Goal: Task Accomplishment & Management: Manage account settings

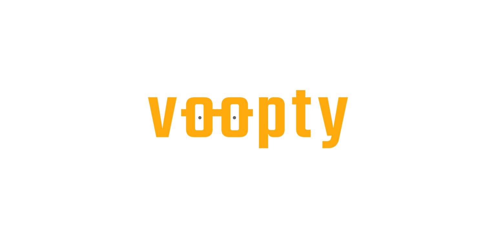
select select "**"
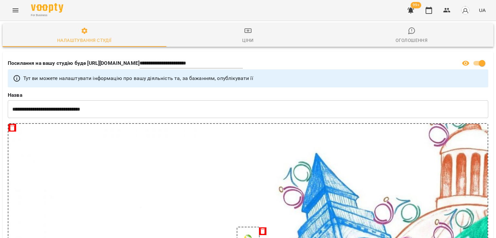
click at [10, 14] on button "Menu" at bounding box center [16, 11] width 16 height 16
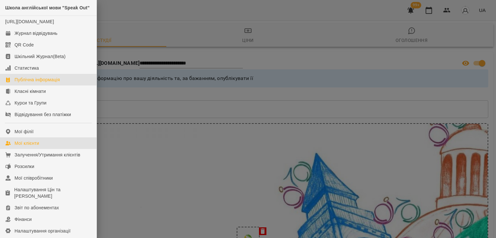
click at [24, 147] on div "Мої клієнти" at bounding box center [27, 143] width 25 height 6
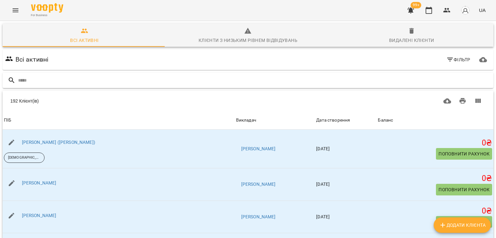
click at [81, 78] on input "text" at bounding box center [254, 80] width 473 height 11
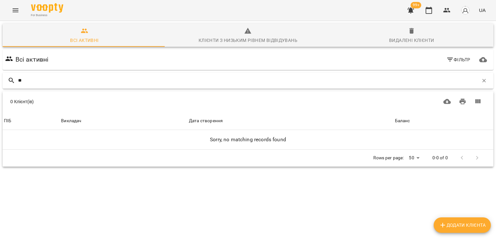
type input "*"
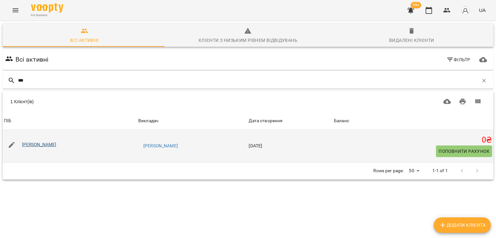
type input "***"
click at [46, 142] on link "[PERSON_NAME]" at bounding box center [39, 144] width 35 height 5
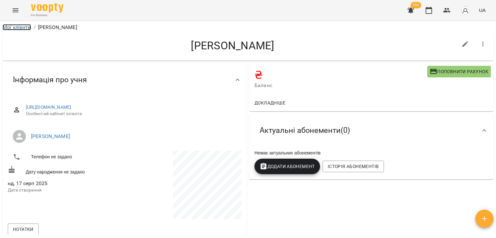
click at [24, 27] on link "Мої клієнти" at bounding box center [17, 27] width 28 height 6
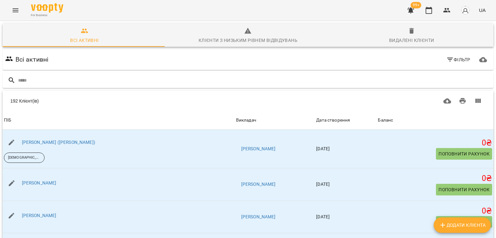
click at [13, 15] on button "Menu" at bounding box center [16, 11] width 16 height 16
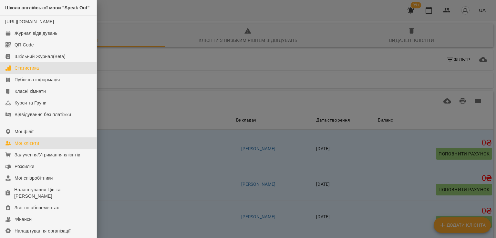
click at [35, 71] on div "Статистика" at bounding box center [27, 68] width 25 height 6
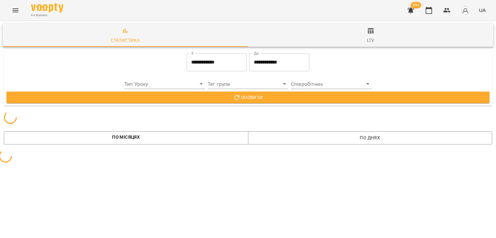
click at [375, 38] on span "ltv" at bounding box center [371, 35] width 238 height 17
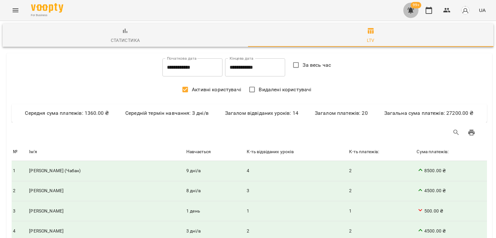
click at [410, 12] on icon "button" at bounding box center [411, 10] width 6 height 6
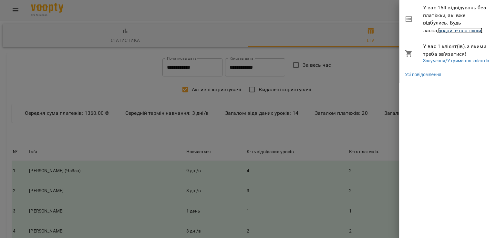
click at [442, 32] on link "додайте платіжки!" at bounding box center [460, 30] width 45 height 6
